Goal: Task Accomplishment & Management: Use online tool/utility

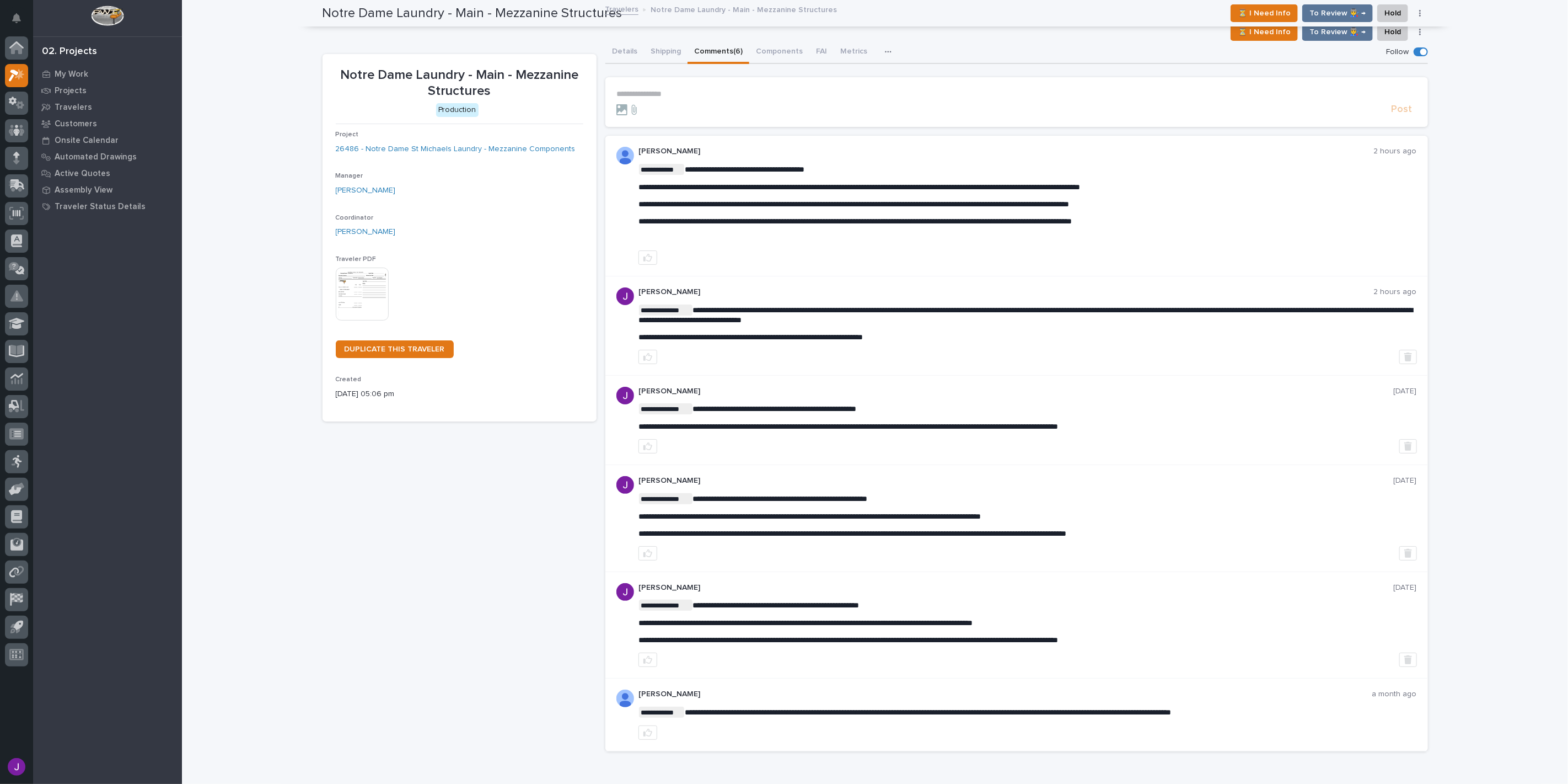
scroll to position [61, 0]
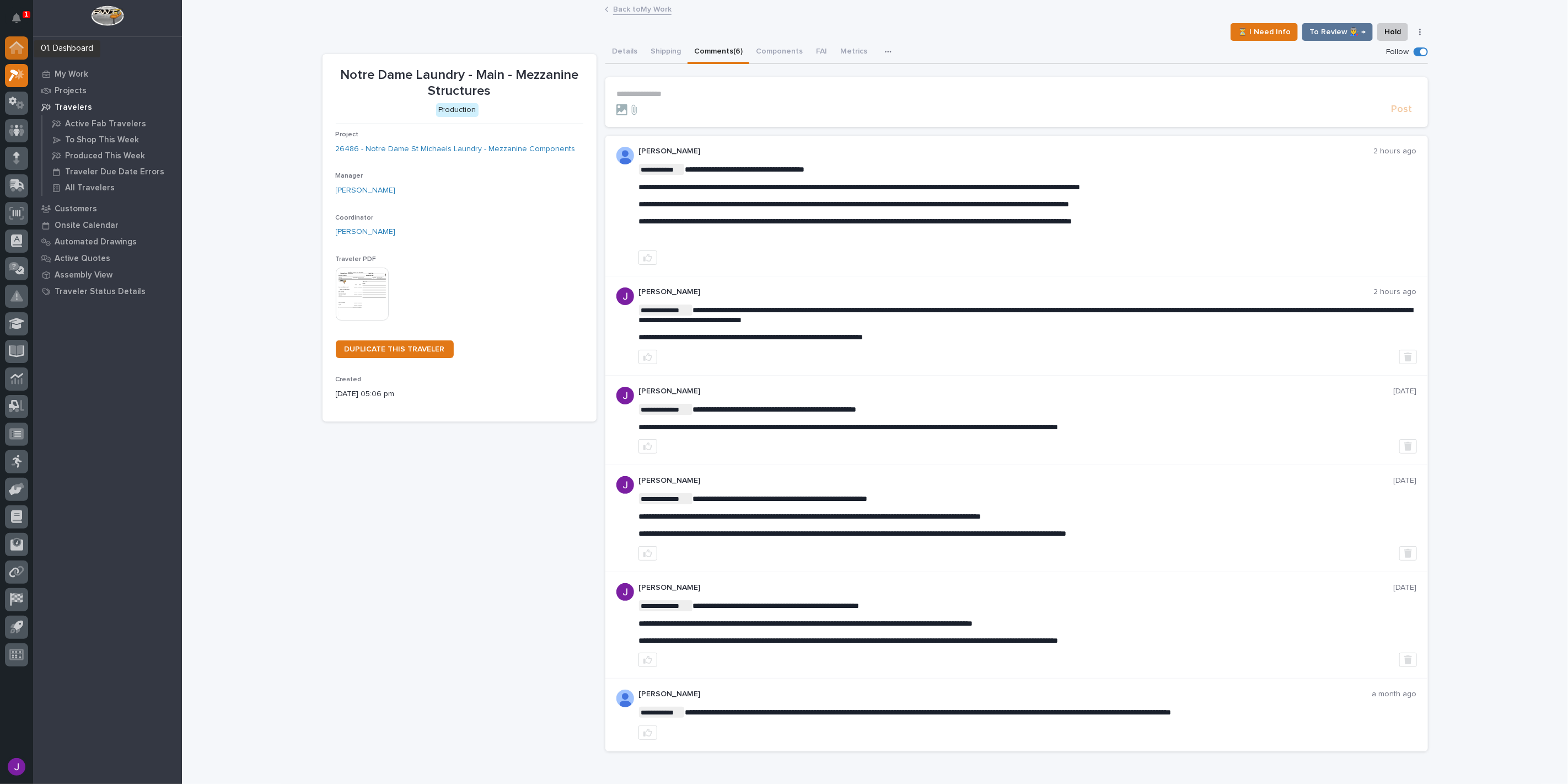
click at [18, 45] on icon at bounding box center [16, 48] width 11 height 11
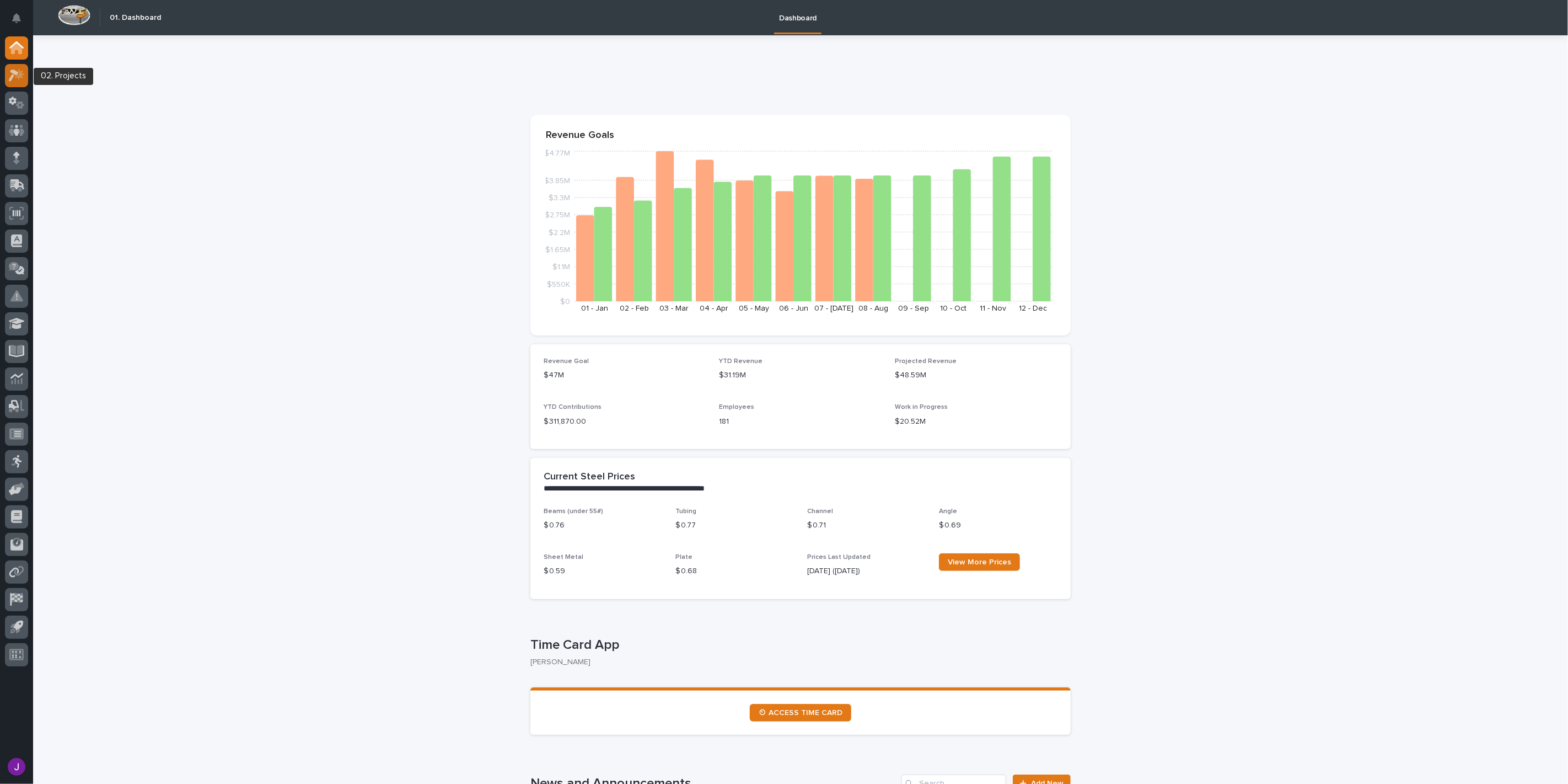
click at [18, 69] on icon at bounding box center [16, 75] width 16 height 13
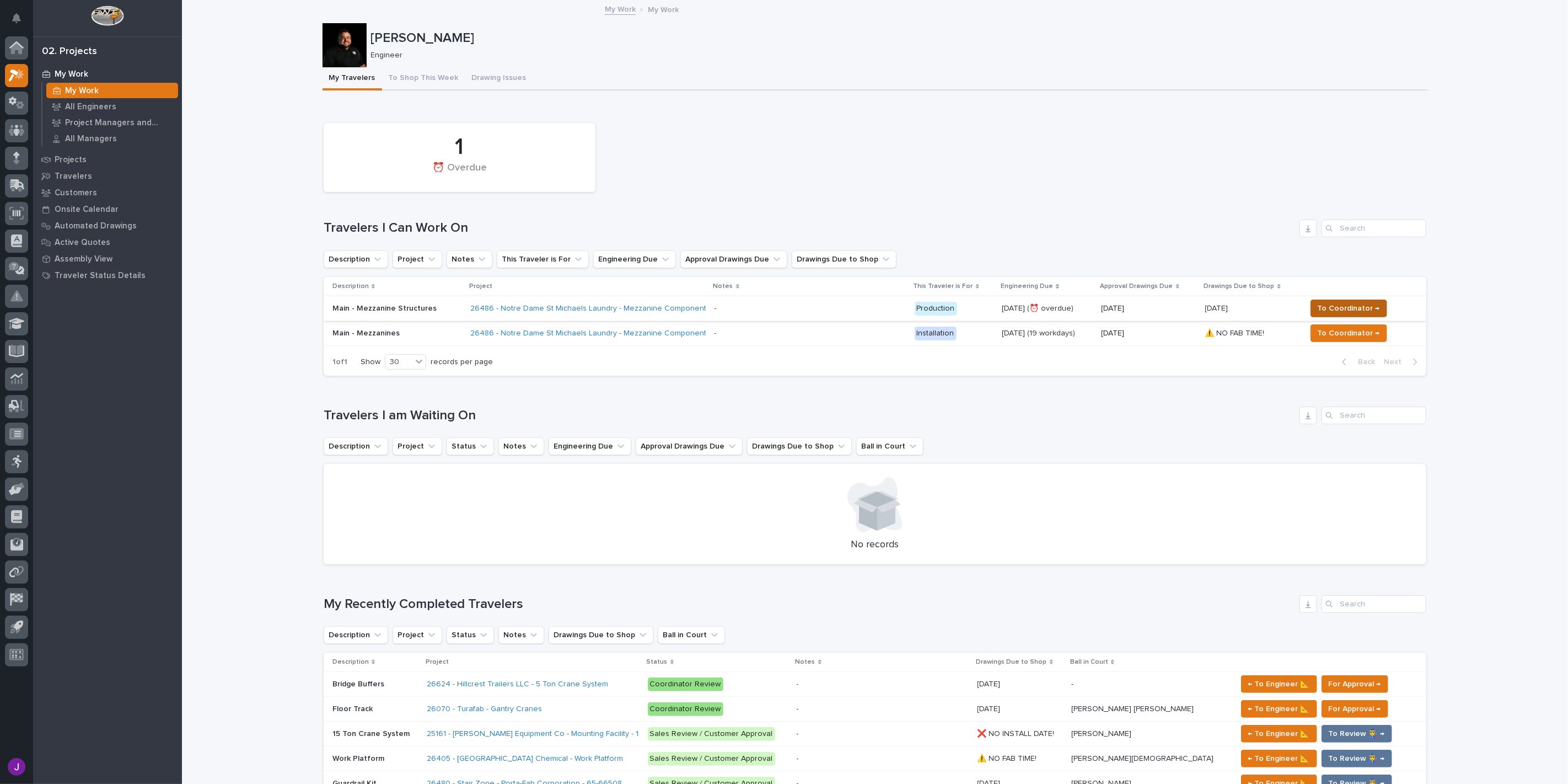
click at [1325, 306] on span "To Coordinator →" at bounding box center [1349, 307] width 62 height 13
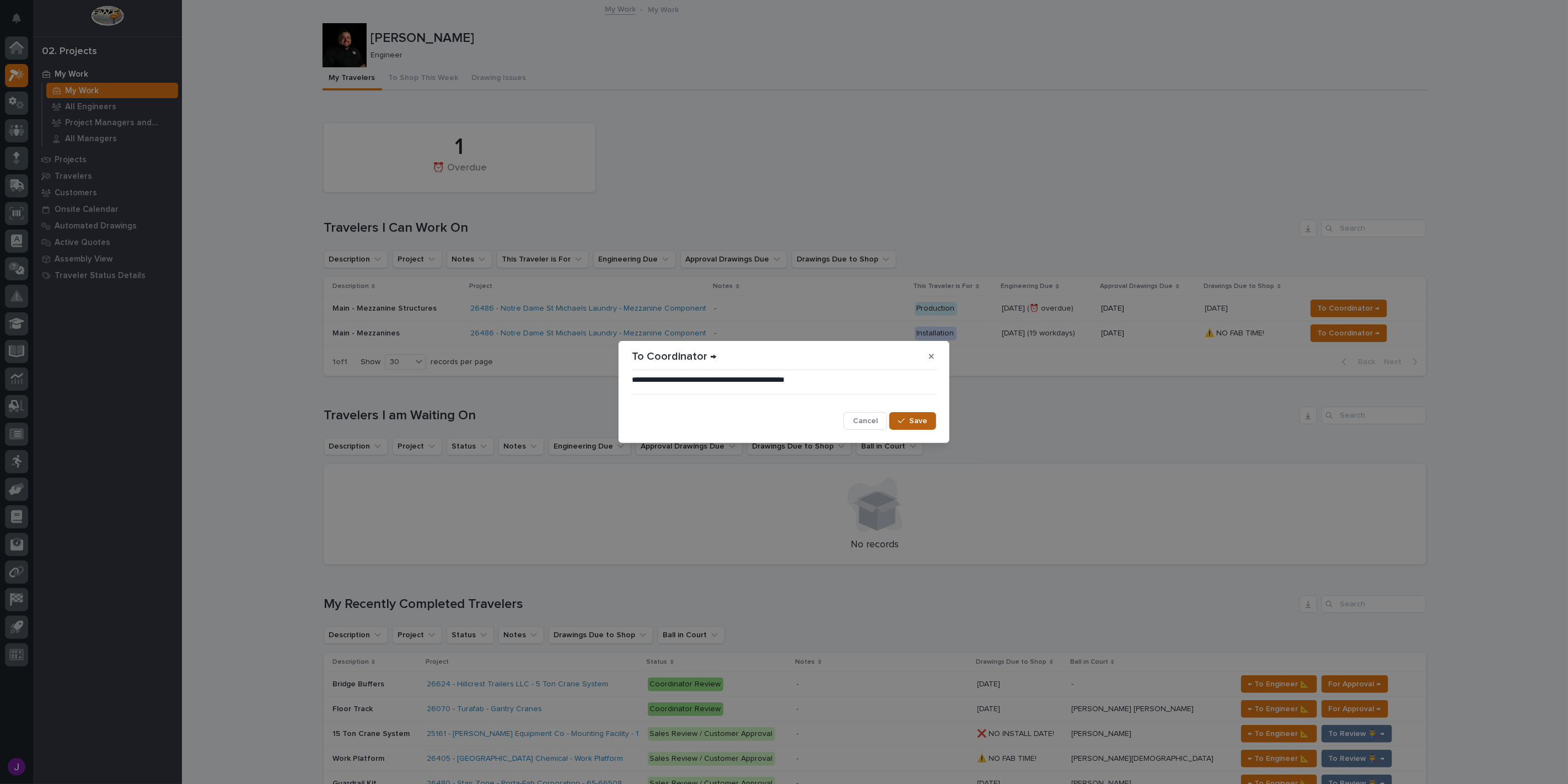
click at [918, 414] on button "Save" at bounding box center [913, 420] width 47 height 17
